Goal: Navigation & Orientation: Find specific page/section

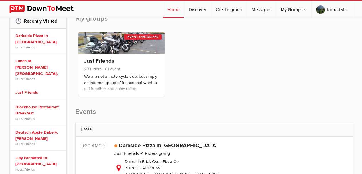
scroll to position [29, 0]
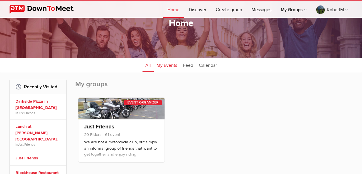
click at [166, 66] on link "My Events" at bounding box center [167, 65] width 26 height 14
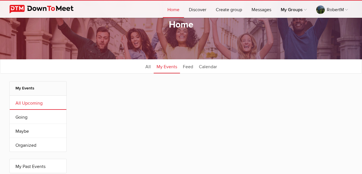
scroll to position [11, 0]
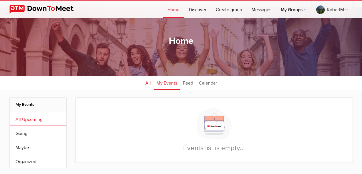
click at [149, 83] on link "All" at bounding box center [148, 82] width 11 height 14
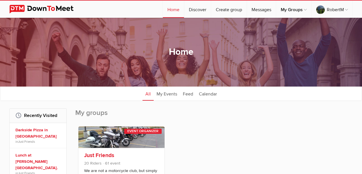
click at [101, 155] on link "Just Friends" at bounding box center [99, 155] width 30 height 7
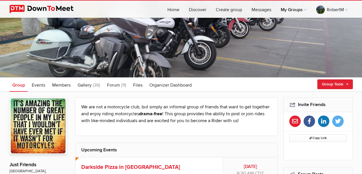
scroll to position [29, 0]
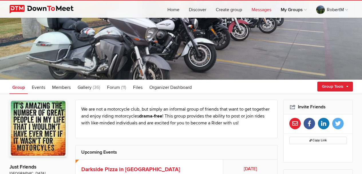
click at [263, 10] on link "Messages" at bounding box center [261, 9] width 29 height 17
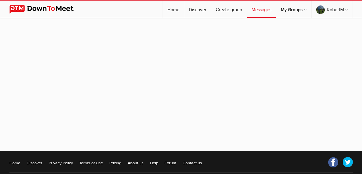
scroll to position [34, 0]
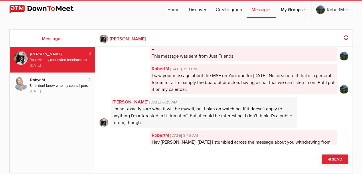
scroll to position [143, 0]
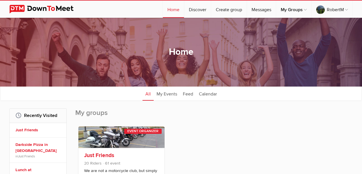
click at [102, 155] on link "Just Friends" at bounding box center [99, 155] width 30 height 7
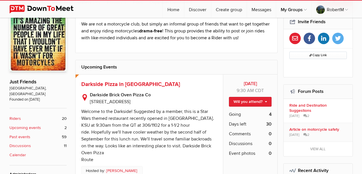
scroll to position [115, 0]
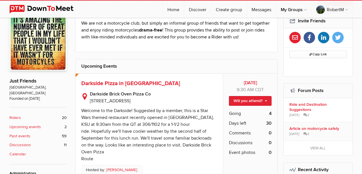
click at [15, 151] on b "Calendar" at bounding box center [17, 154] width 17 height 6
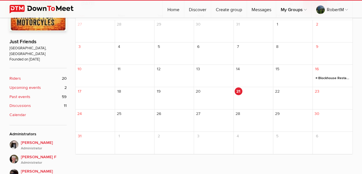
scroll to position [115, 0]
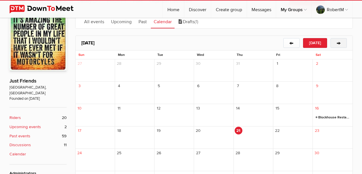
click at [338, 43] on button "→" at bounding box center [339, 43] width 16 height 10
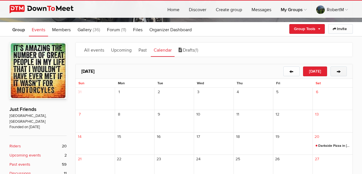
scroll to position [86, 0]
